Goal: Task Accomplishment & Management: Manage account settings

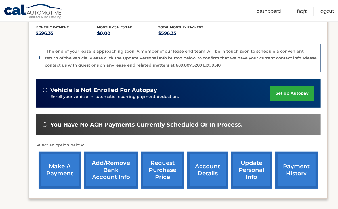
scroll to position [131, 0]
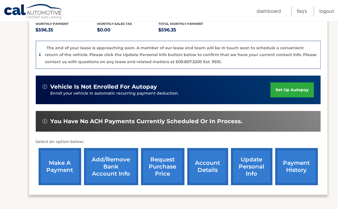
click at [203, 155] on link "account details" at bounding box center [207, 166] width 41 height 37
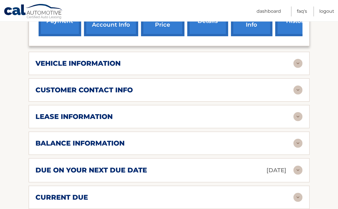
scroll to position [256, 0]
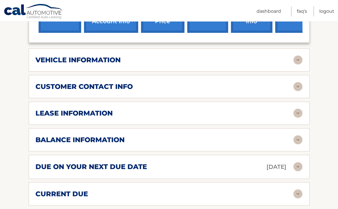
click at [296, 136] on img at bounding box center [297, 140] width 9 height 9
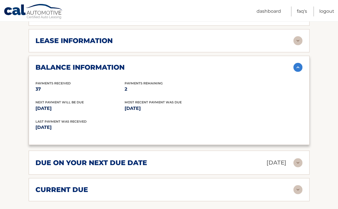
scroll to position [347, 0]
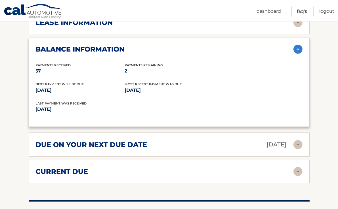
click at [298, 140] on img at bounding box center [297, 144] width 9 height 9
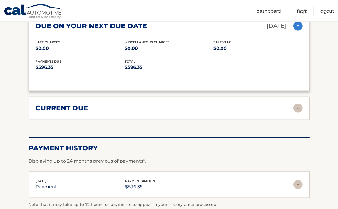
scroll to position [469, 0]
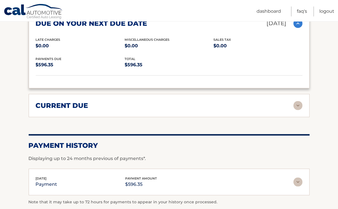
click at [300, 101] on img at bounding box center [297, 105] width 9 height 9
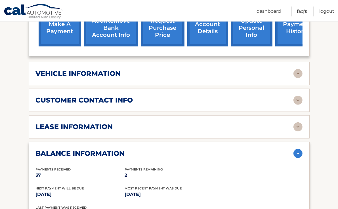
scroll to position [241, 0]
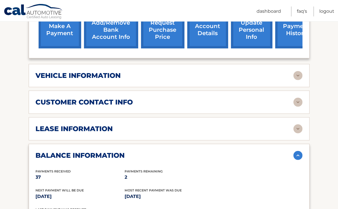
click at [298, 98] on img at bounding box center [297, 102] width 9 height 9
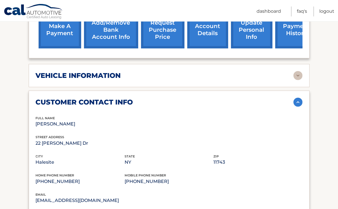
click at [302, 71] on img at bounding box center [297, 75] width 9 height 9
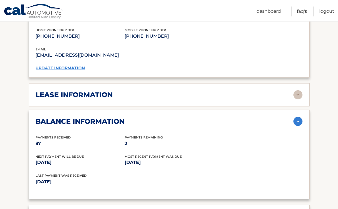
scroll to position [525, 0]
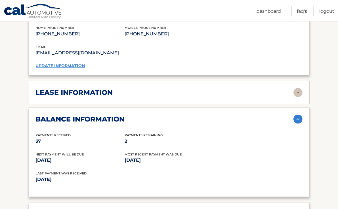
click at [296, 88] on img at bounding box center [297, 92] width 9 height 9
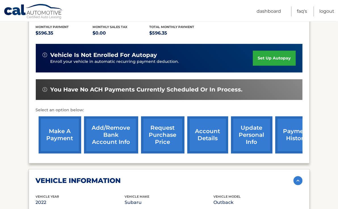
scroll to position [112, 0]
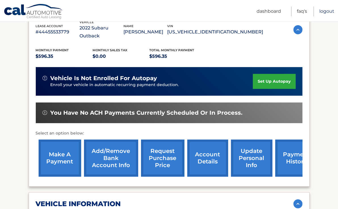
click at [332, 9] on link "Logout" at bounding box center [326, 12] width 15 height 10
